Goal: Navigation & Orientation: Find specific page/section

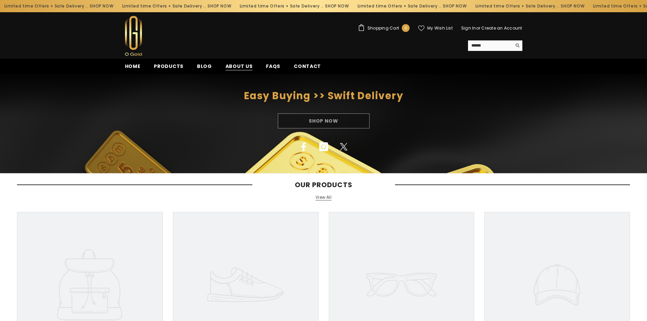
click at [234, 70] on span "About us" at bounding box center [239, 66] width 27 height 7
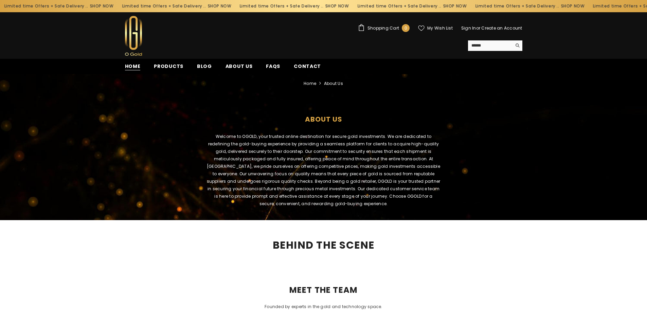
click at [132, 65] on span "Home" at bounding box center [133, 66] width 16 height 7
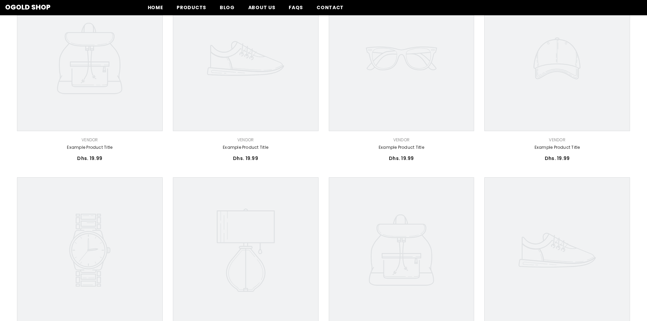
scroll to position [204, 0]
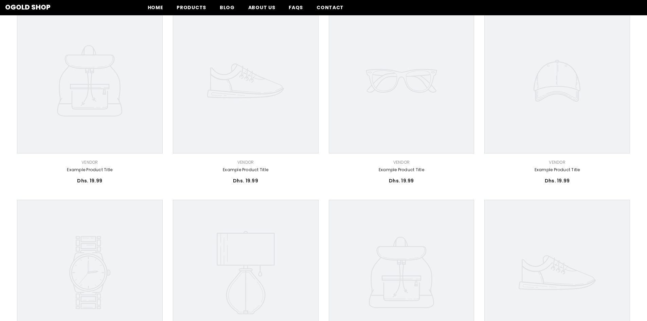
drag, startPoint x: 109, startPoint y: 167, endPoint x: 64, endPoint y: 186, distance: 49.0
click at [64, 186] on div "Dhs. 19.99 Dhs. 19.99 Unit price / per" at bounding box center [90, 183] width 146 height 12
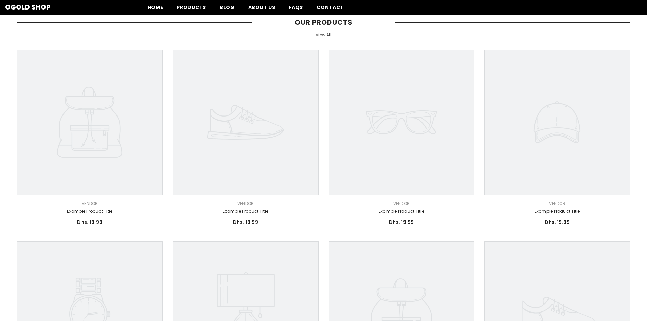
scroll to position [0, 0]
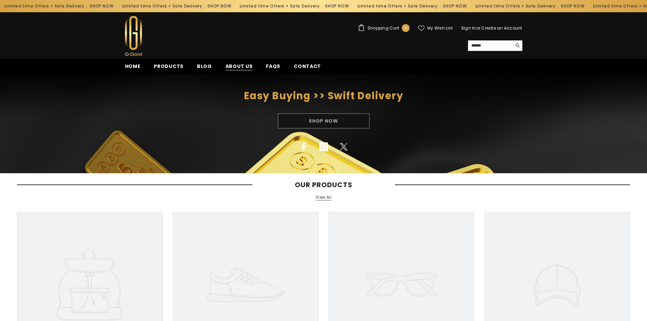
click at [238, 68] on span "About us" at bounding box center [239, 66] width 27 height 7
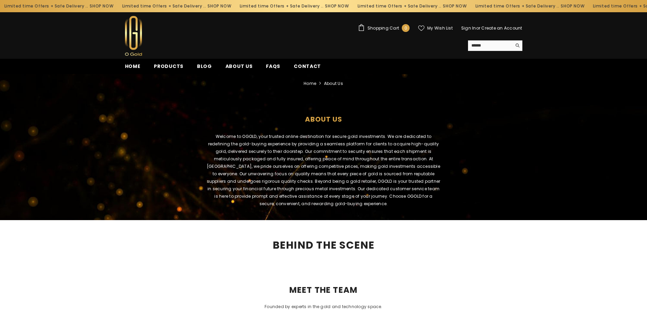
click at [117, 3] on div "Limited time Offers + Safe Delivery .. SHOP NOW" at bounding box center [58, 6] width 118 height 11
click at [168, 67] on span "Products" at bounding box center [169, 66] width 30 height 7
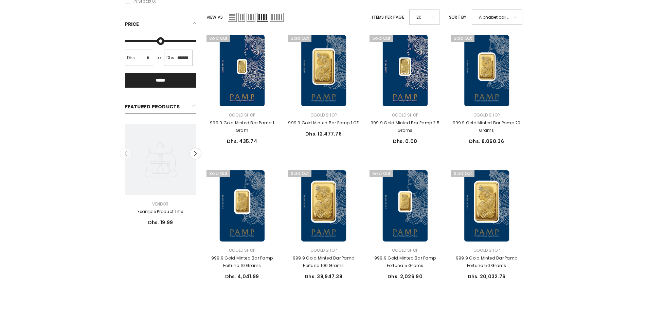
scroll to position [136, 0]
